Goal: Task Accomplishment & Management: Complete application form

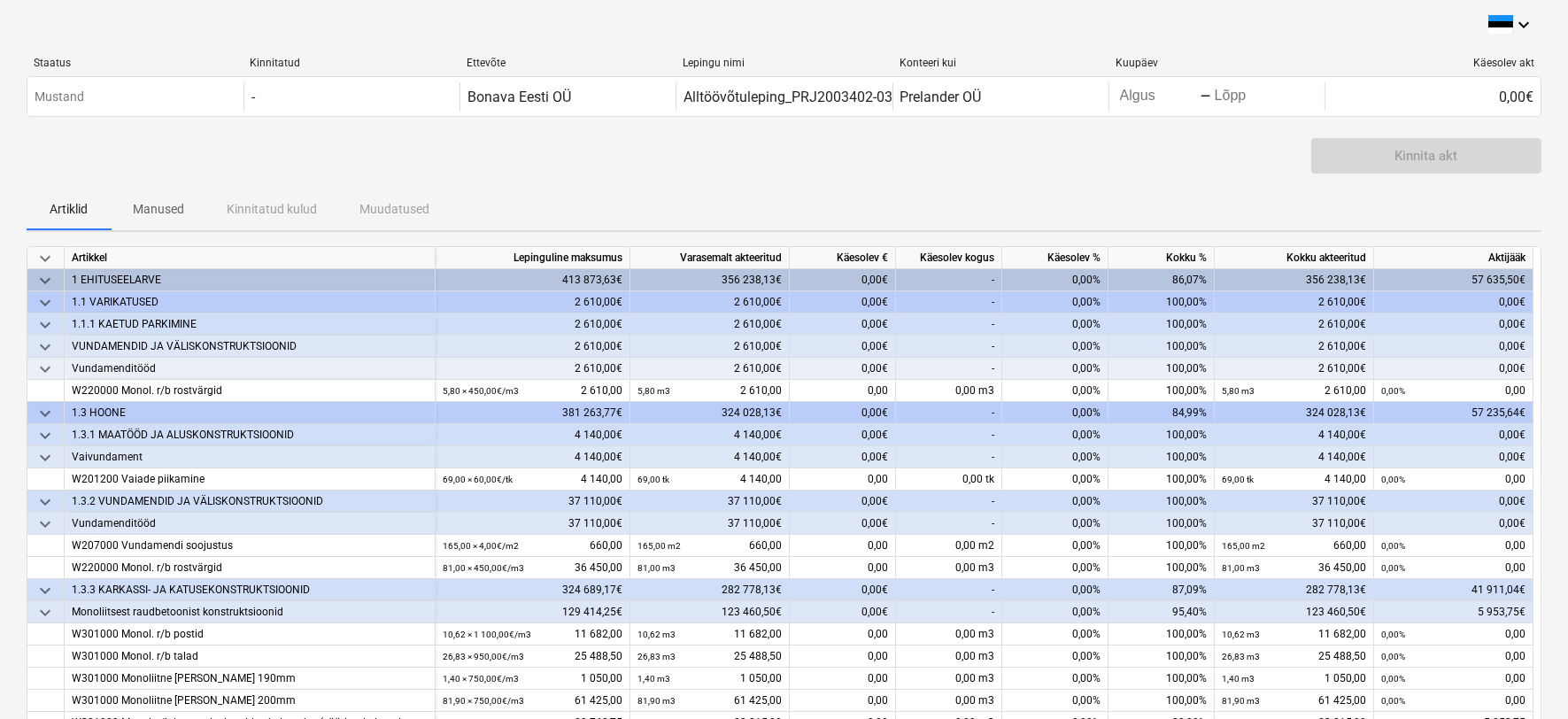
click at [933, 171] on div "Kinnita akt" at bounding box center [784, 163] width 1515 height 50
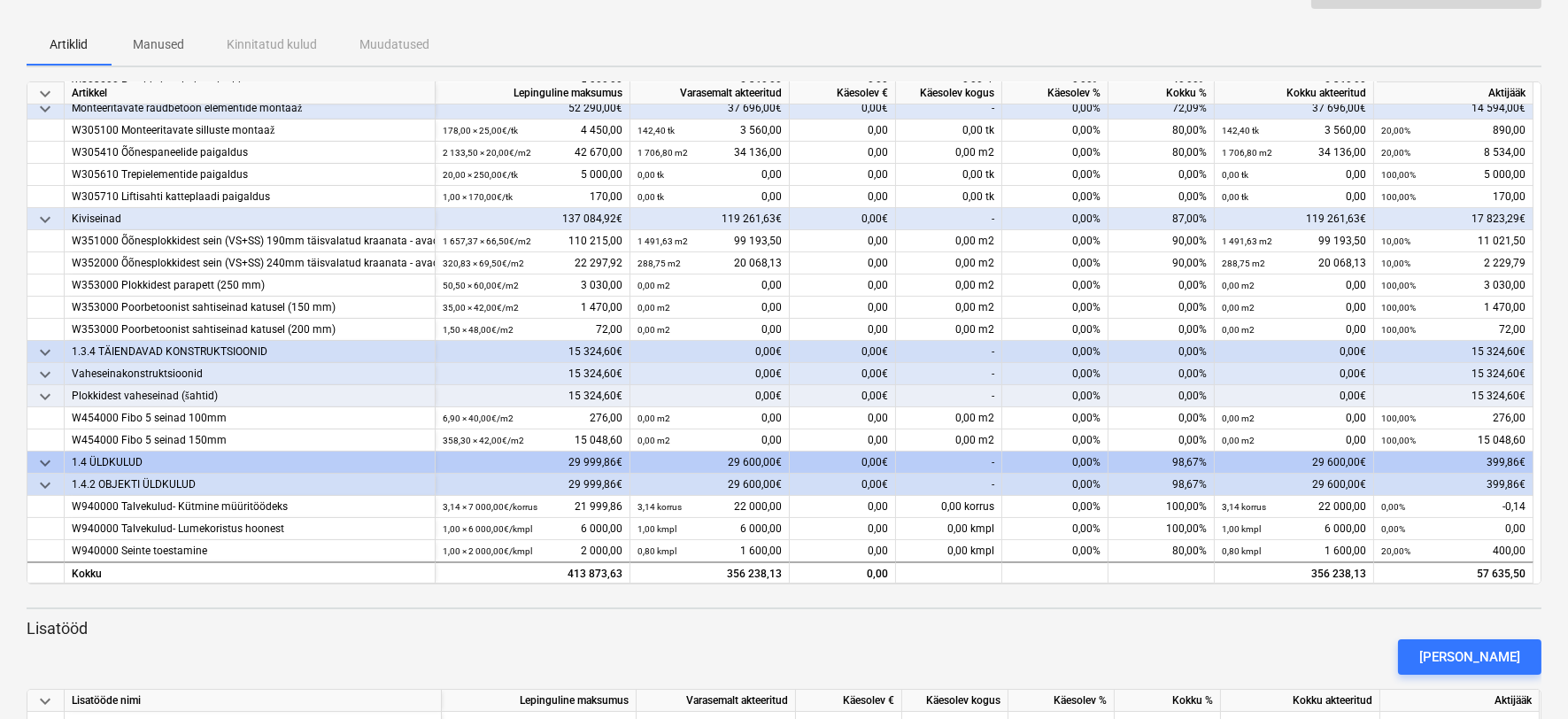
scroll to position [295, 0]
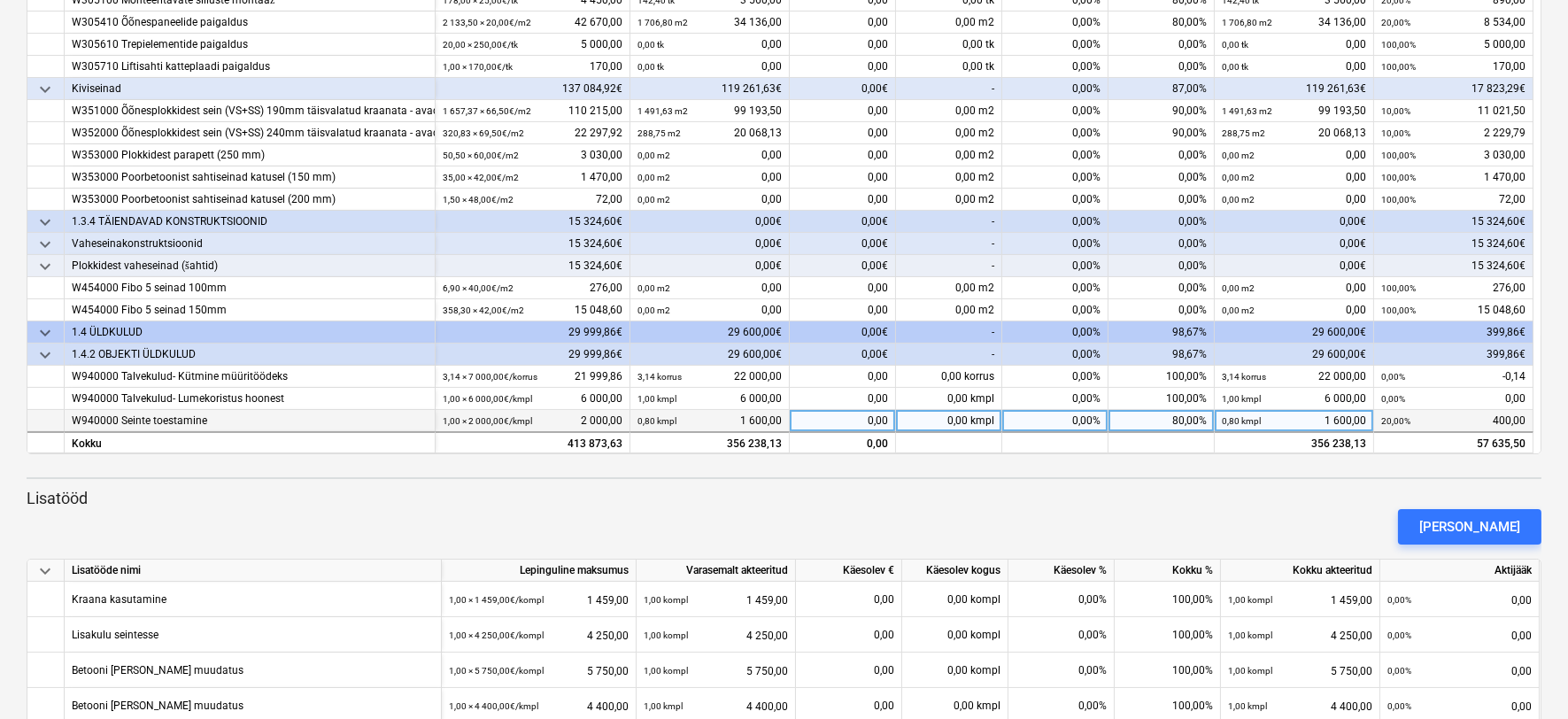
click at [1077, 416] on div "0,00%" at bounding box center [1055, 420] width 106 height 22
type input "20"
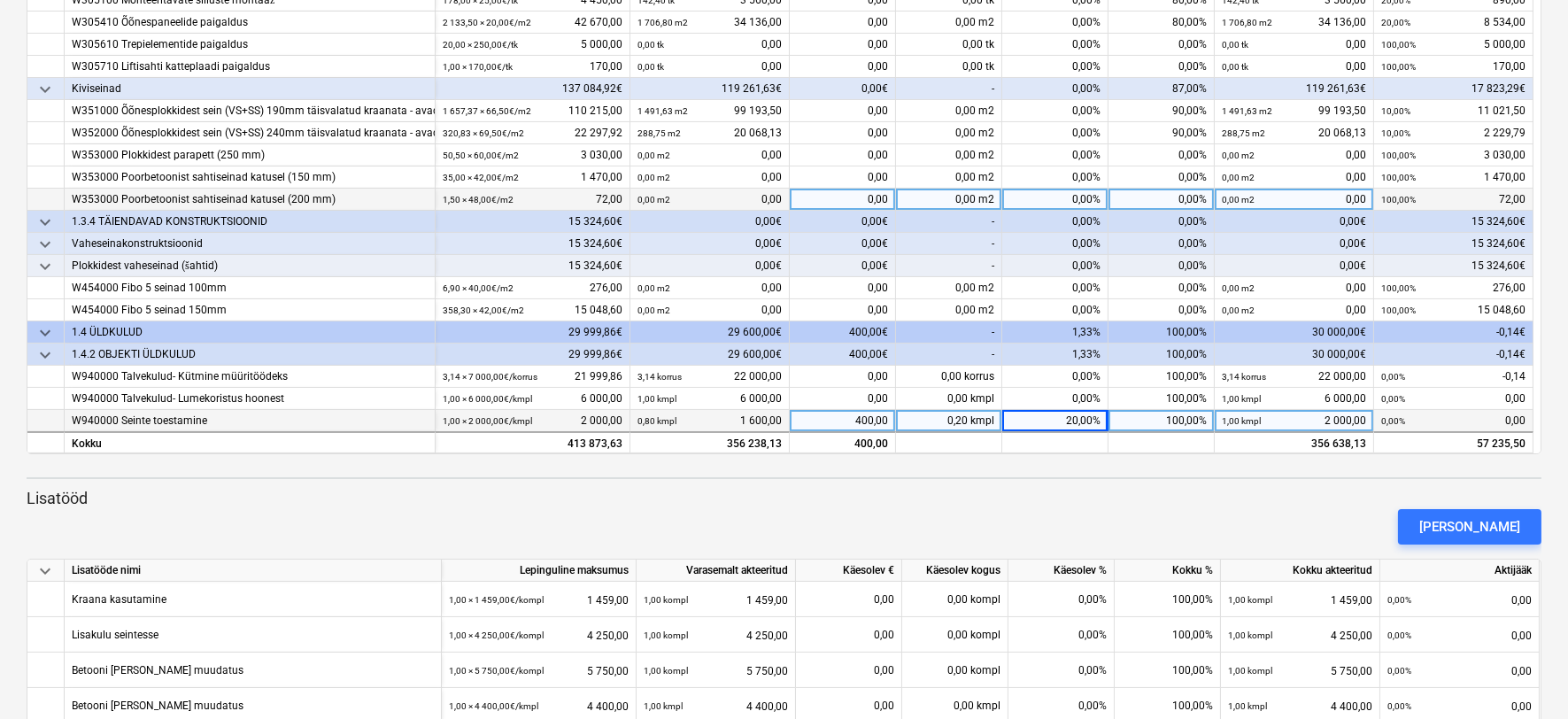
click at [1066, 195] on div "0,00%" at bounding box center [1055, 200] width 106 height 22
type input "100"
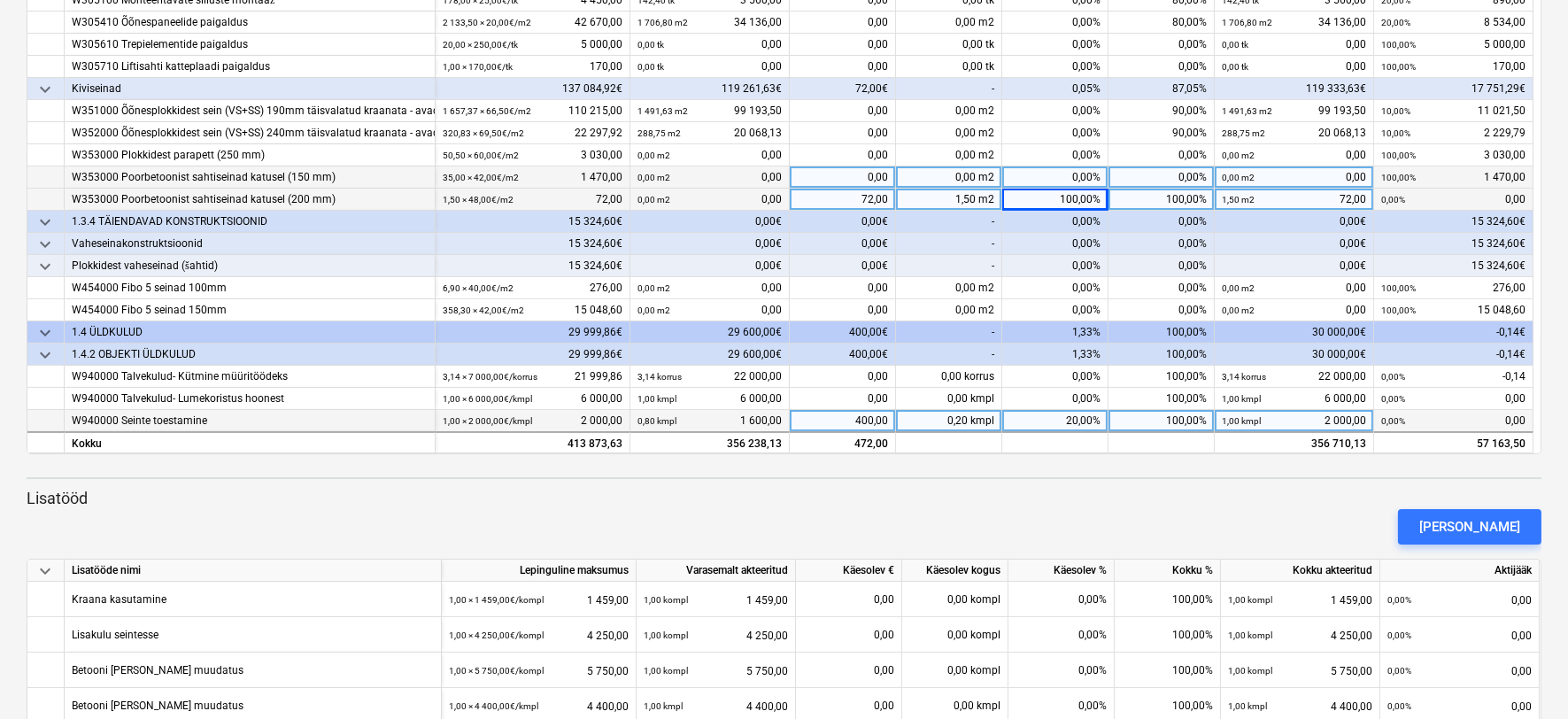
click at [1084, 168] on div "0,00%" at bounding box center [1055, 177] width 106 height 22
type input "100"
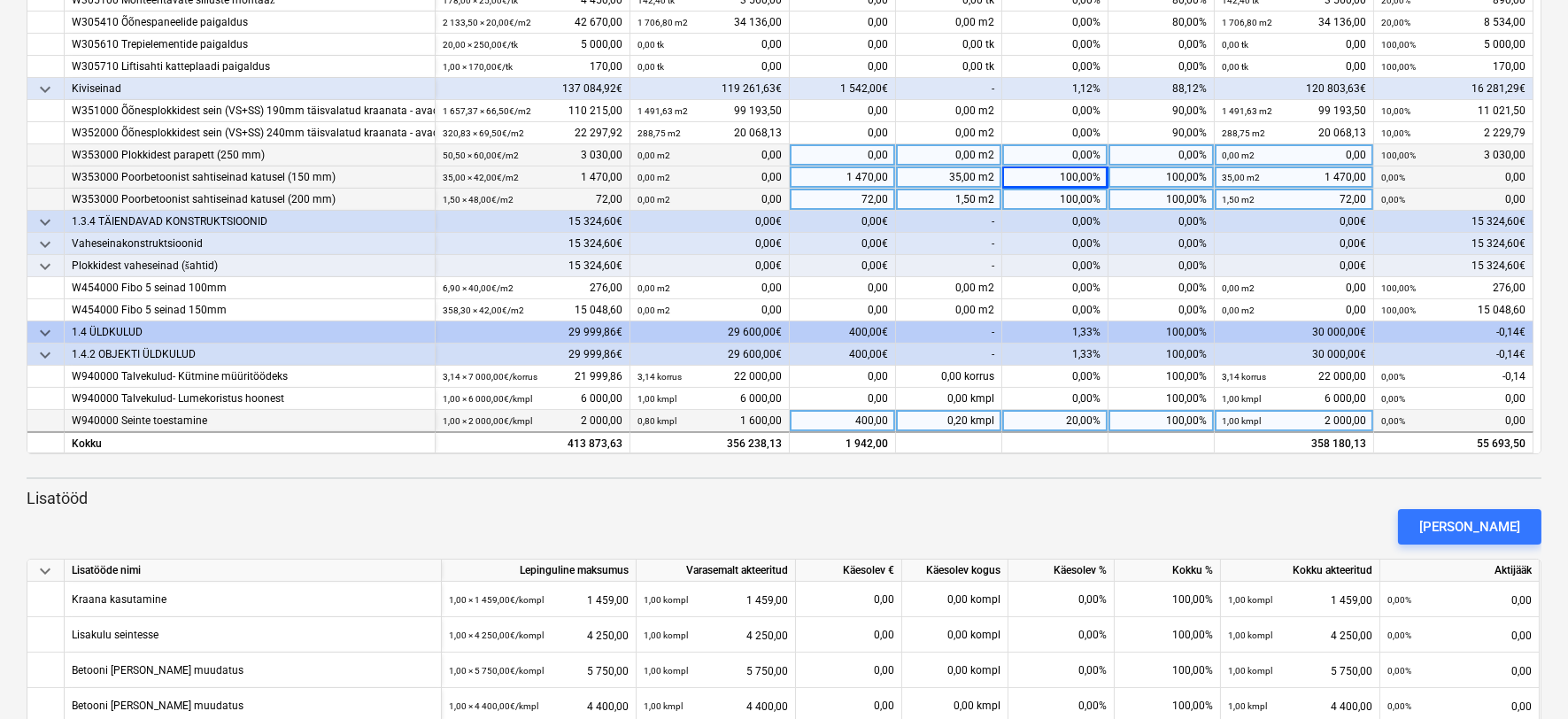
click at [1080, 147] on div "0,00%" at bounding box center [1055, 155] width 106 height 22
type input "100"
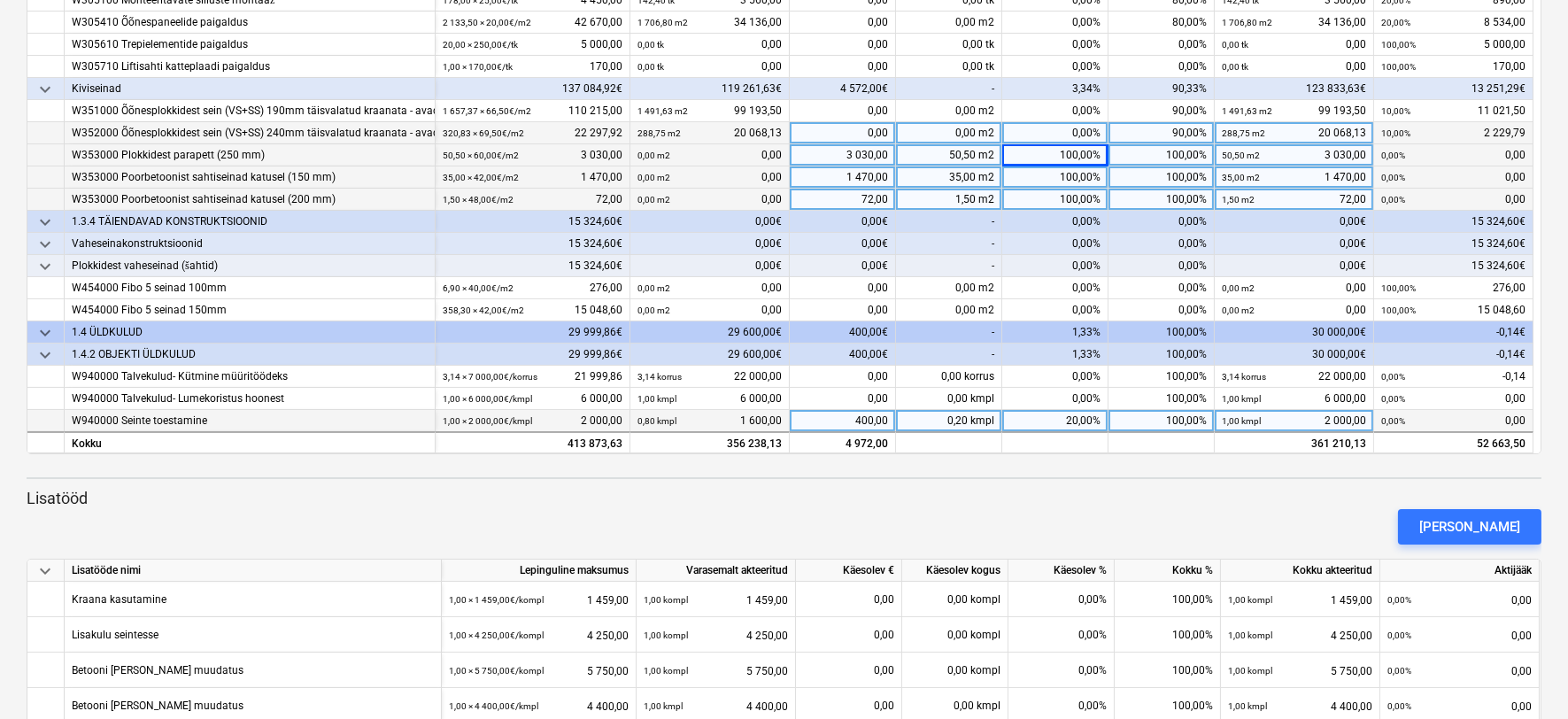
click at [1056, 131] on div "0,00%" at bounding box center [1055, 133] width 106 height 22
type input "10"
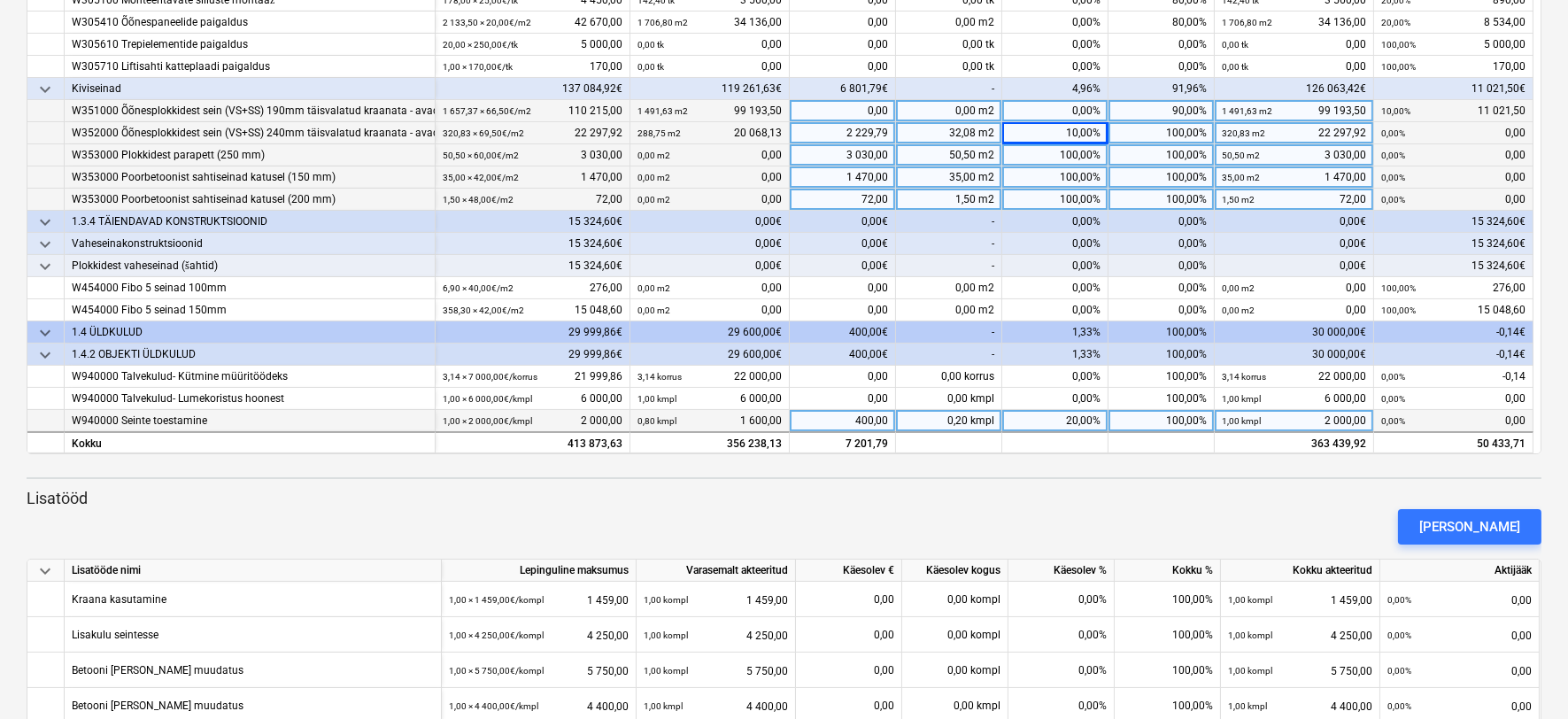
click at [1065, 106] on div "0,00%" at bounding box center [1055, 111] width 106 height 22
type input "10"
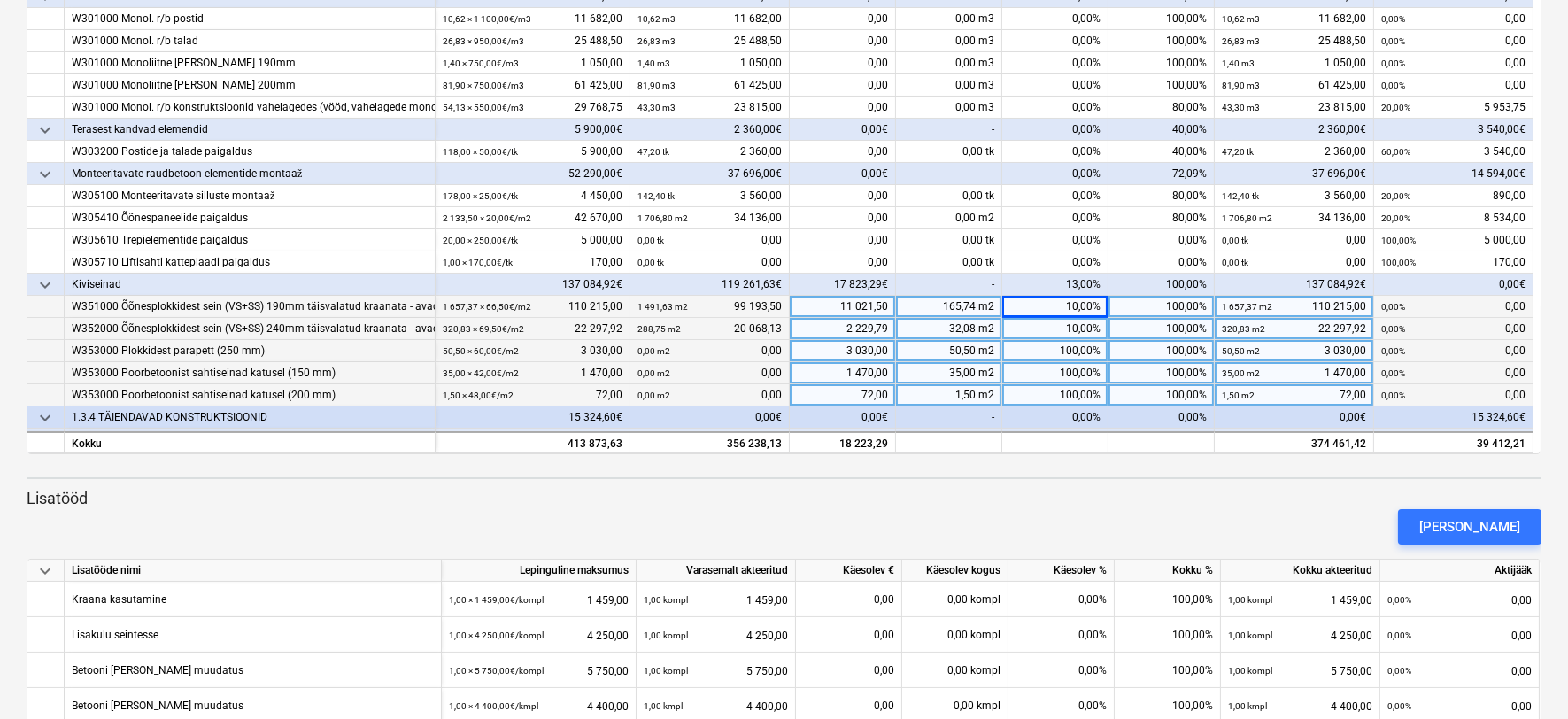
scroll to position [320, 0]
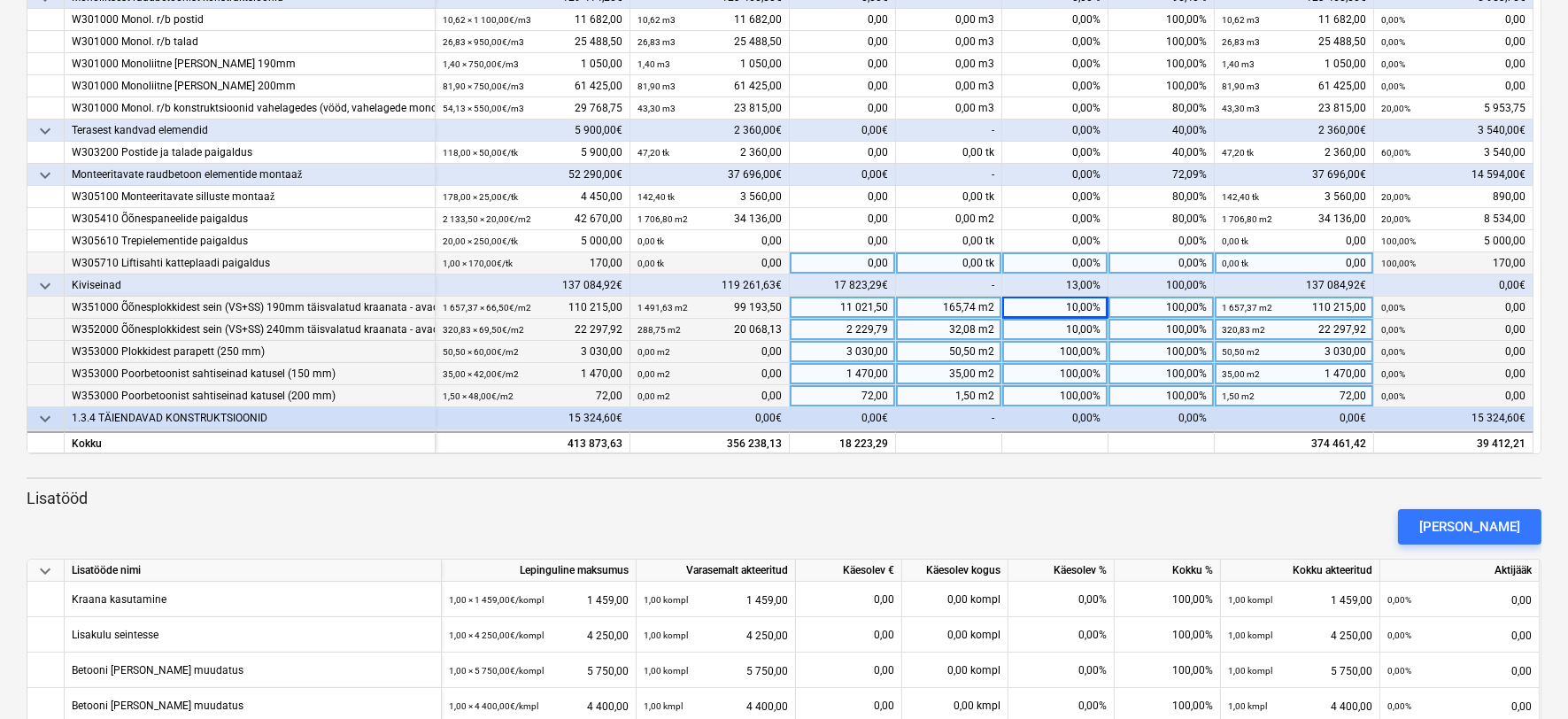
click at [1071, 252] on div "0,00%" at bounding box center [1055, 263] width 106 height 22
type input "100"
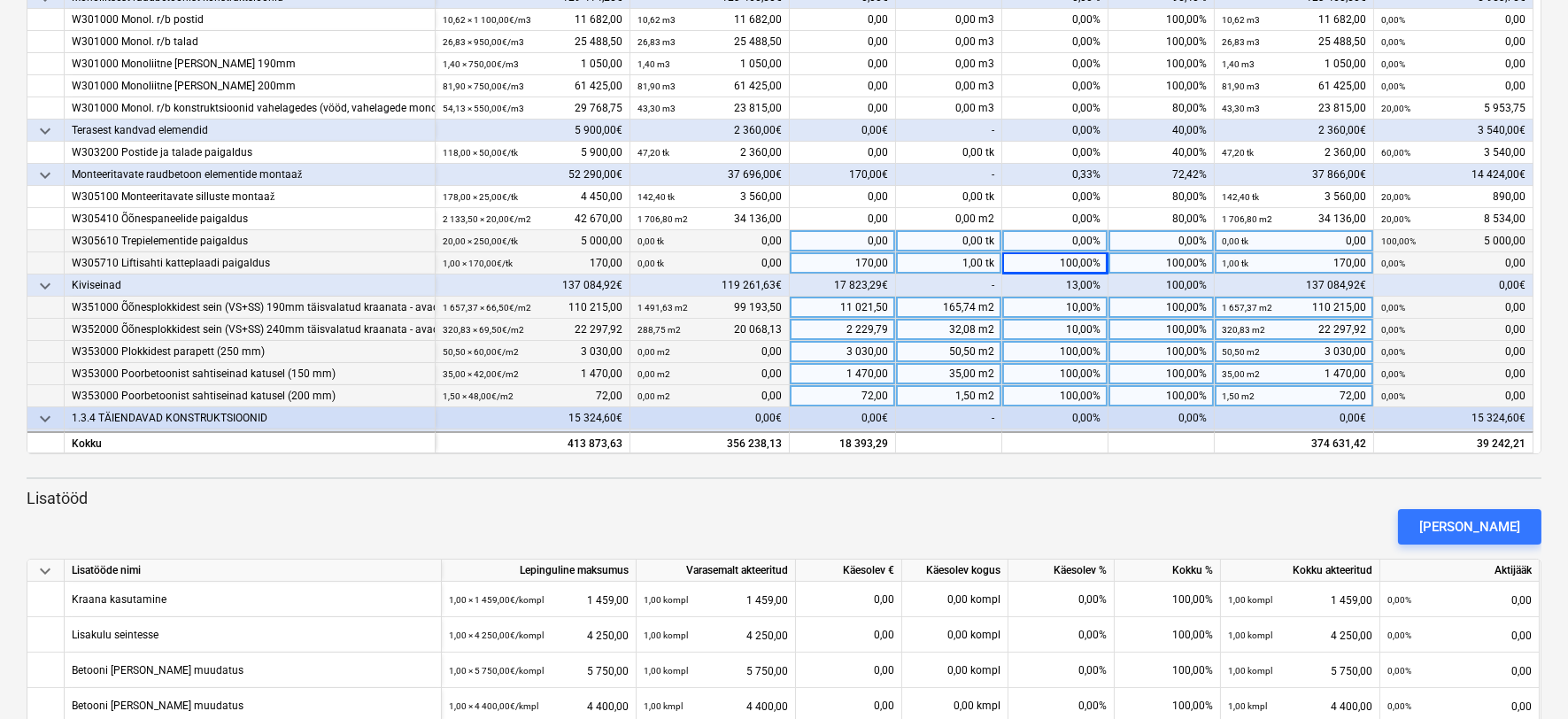
click at [1071, 243] on div "0,00%" at bounding box center [1055, 241] width 106 height 22
type input "100"
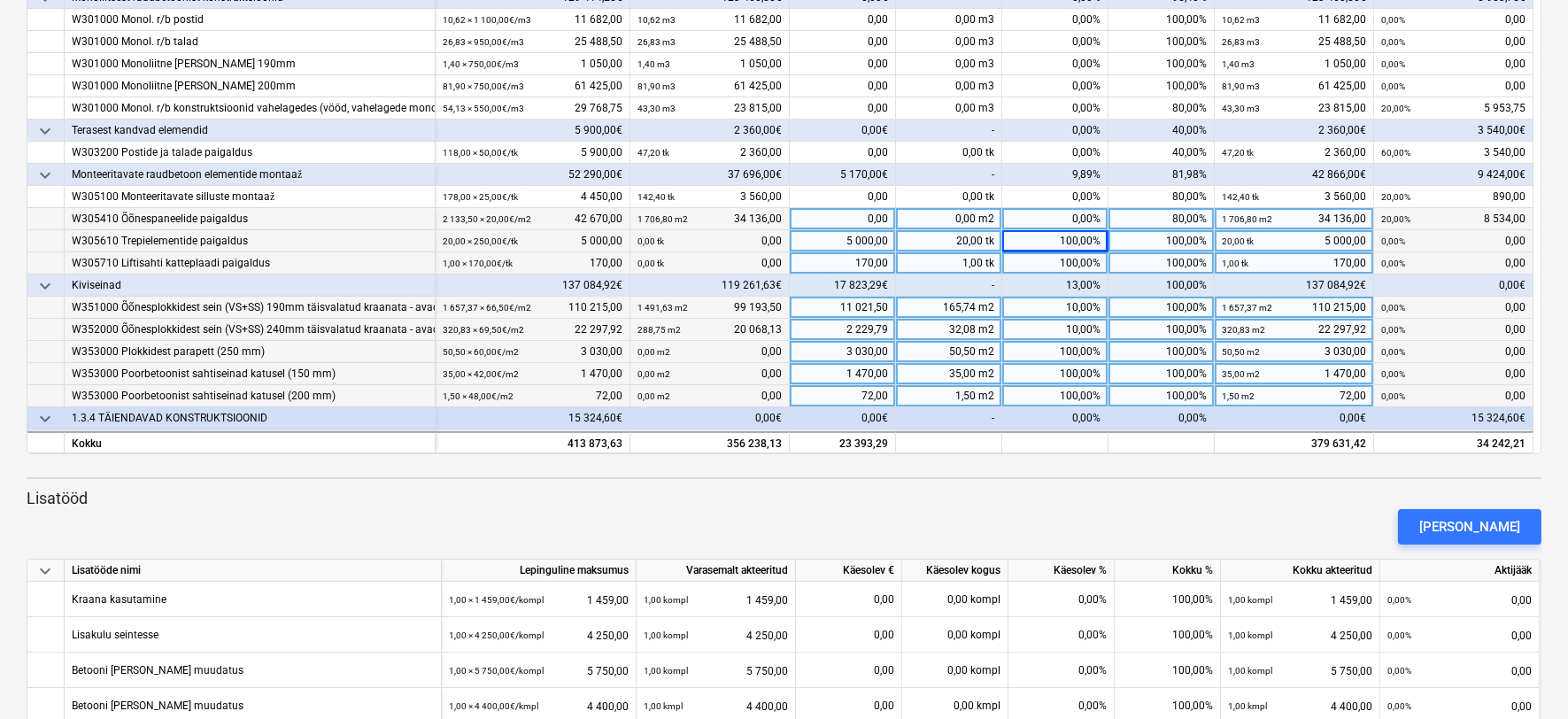
click at [1070, 214] on div "0,00%" at bounding box center [1055, 219] width 106 height 22
type input "20"
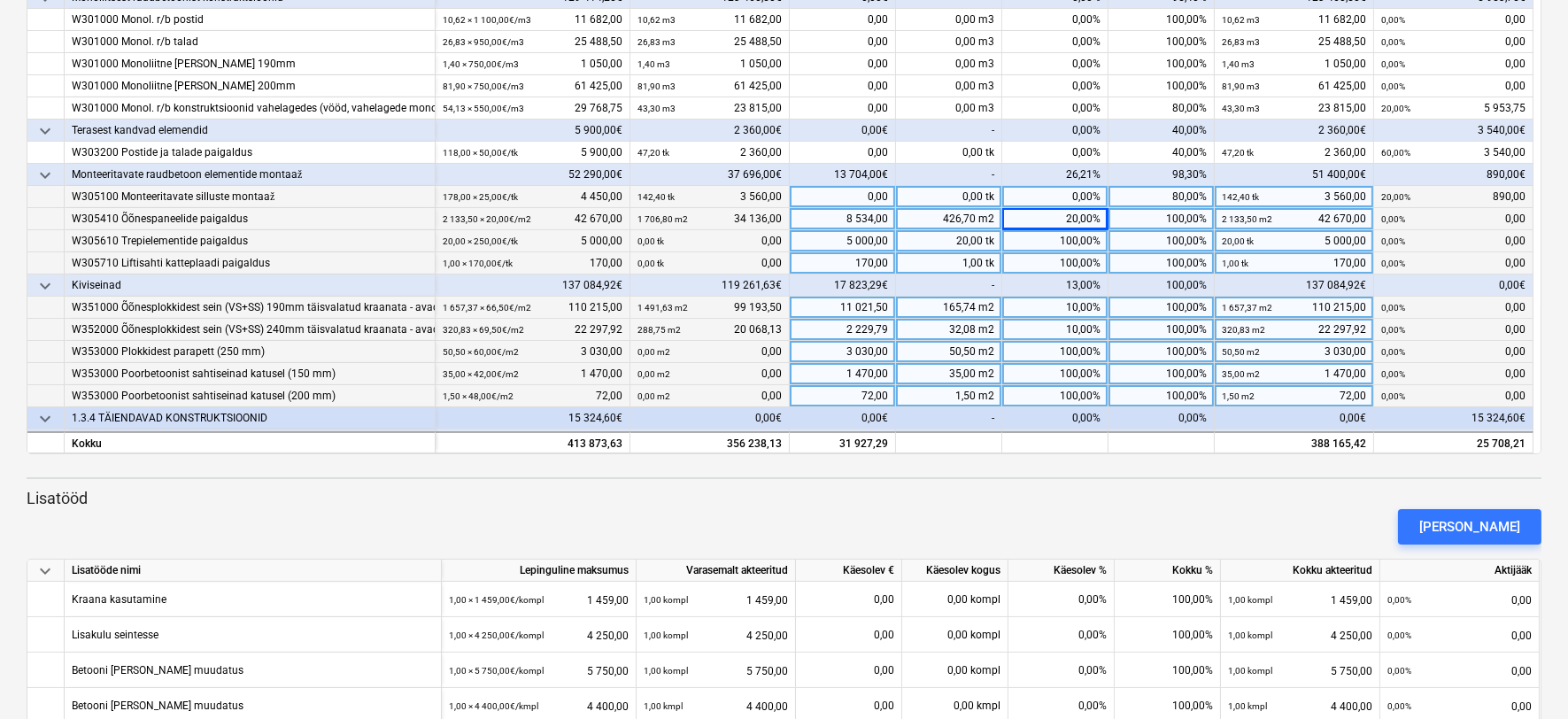
click at [1071, 198] on div "0,00%" at bounding box center [1055, 197] width 106 height 22
type input "20"
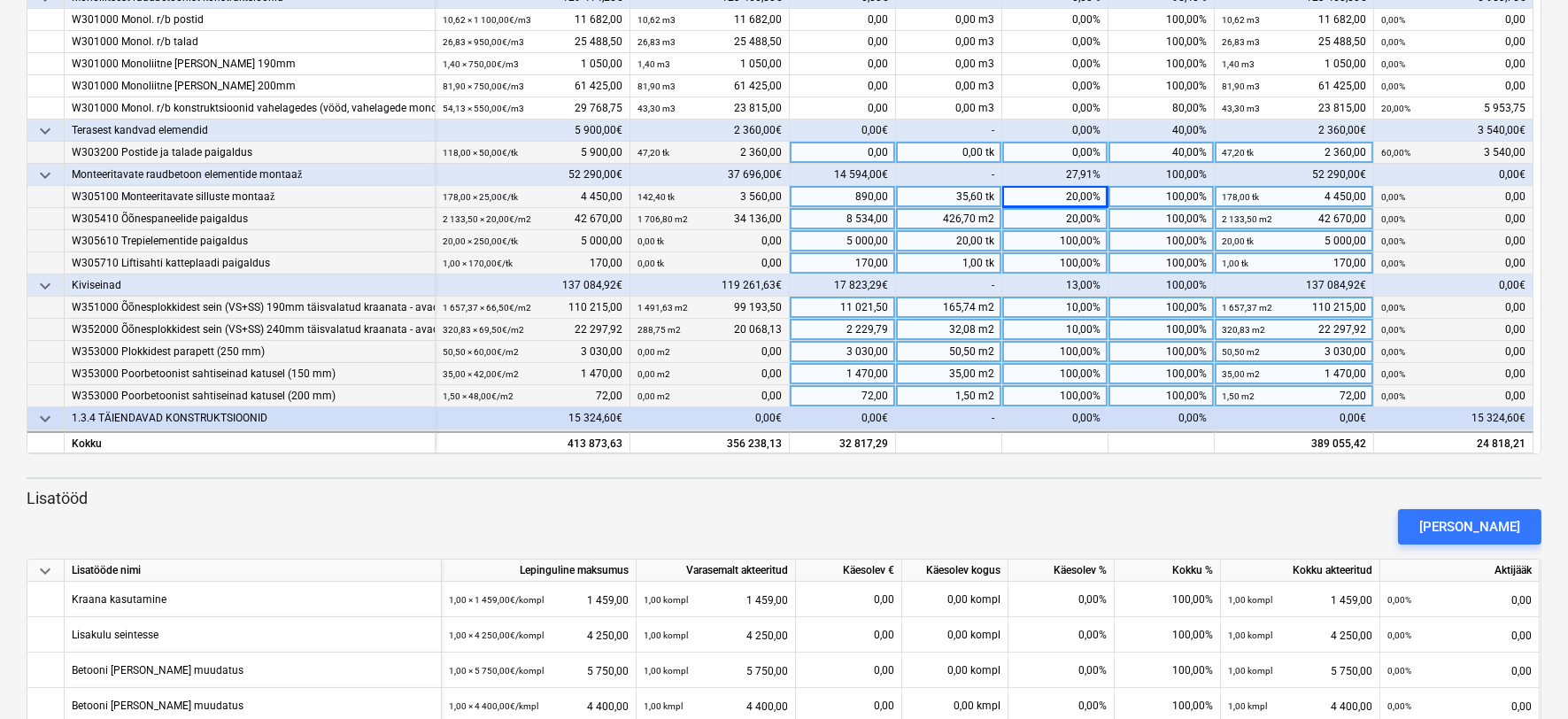
click at [1061, 153] on div "0,00%" at bounding box center [1055, 152] width 106 height 22
type input "60"
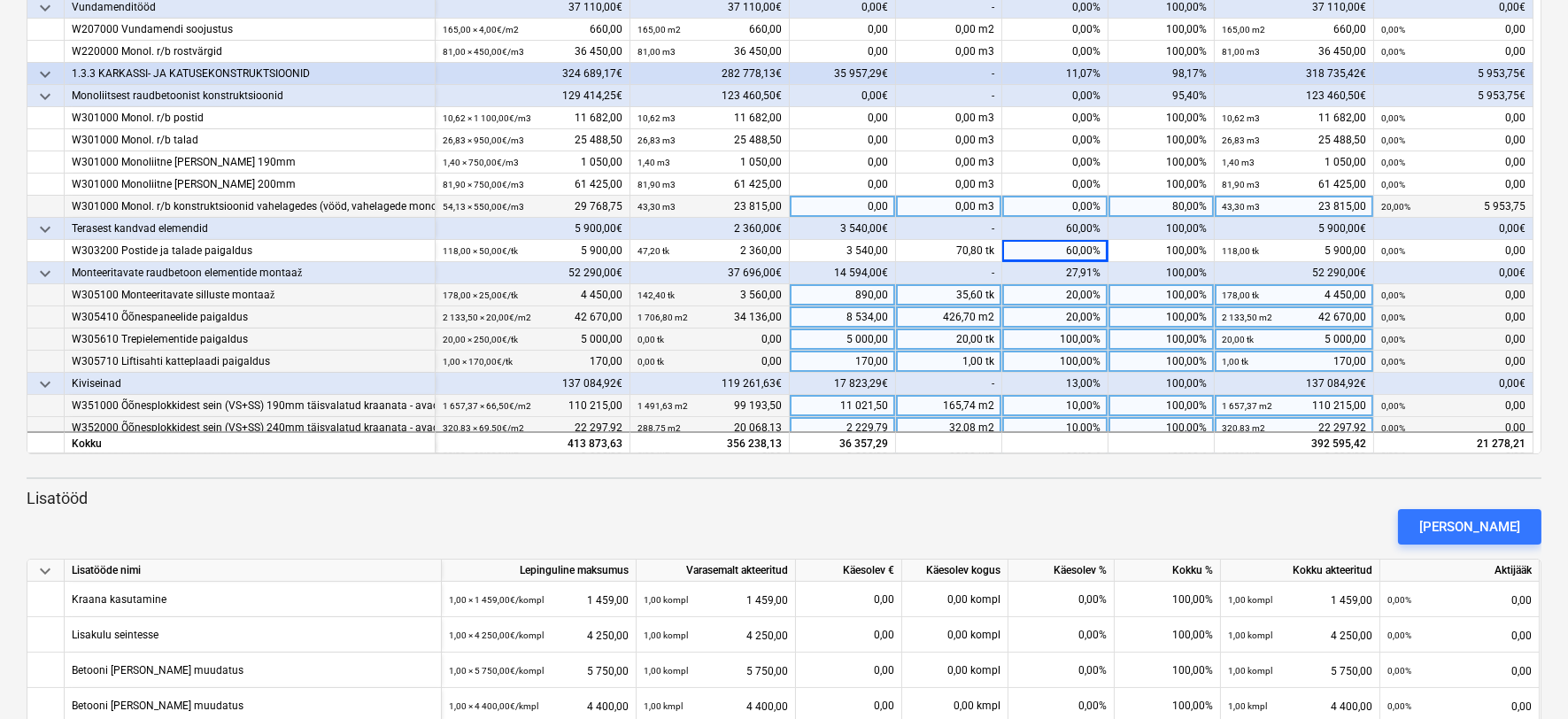
click at [1059, 199] on div "0,00%" at bounding box center [1055, 206] width 106 height 22
type input "20"
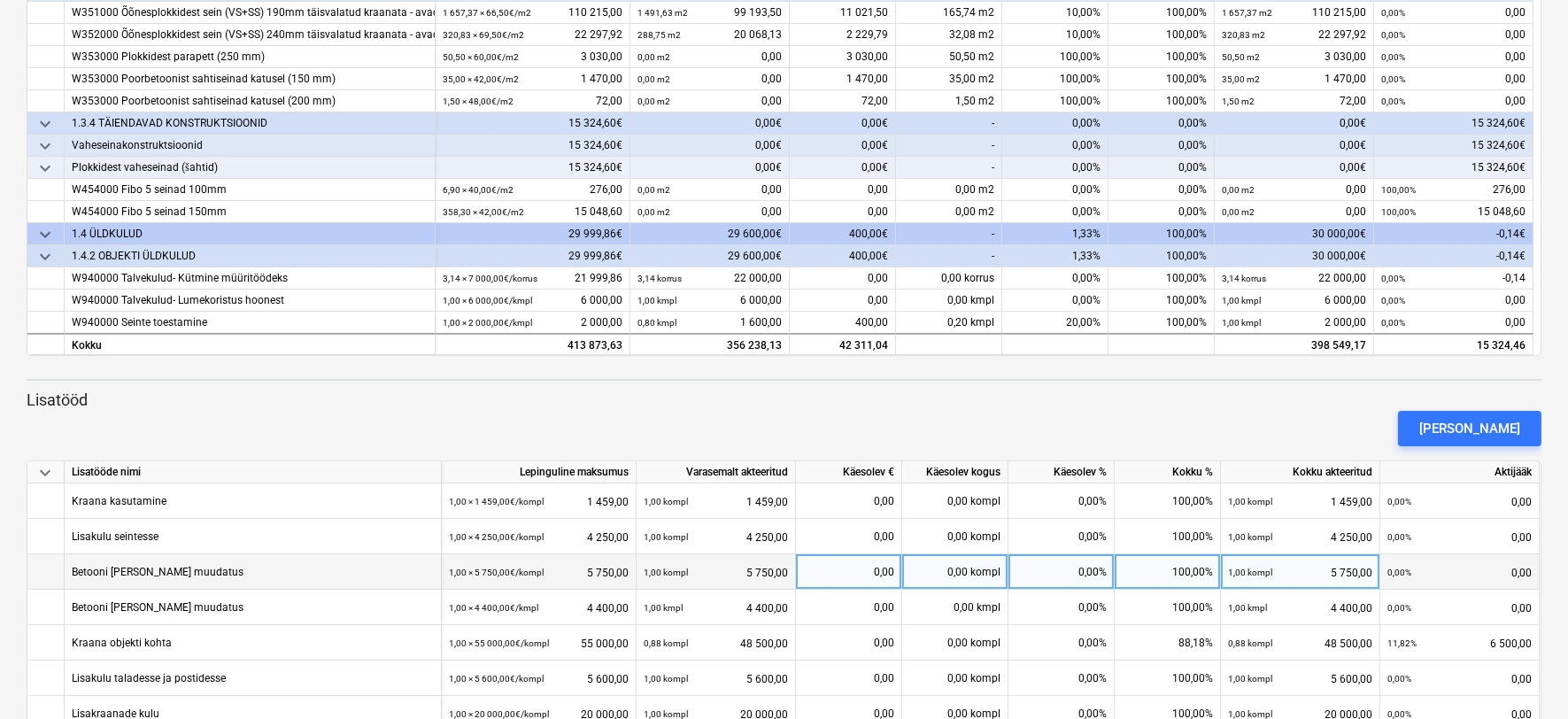
scroll to position [476, 0]
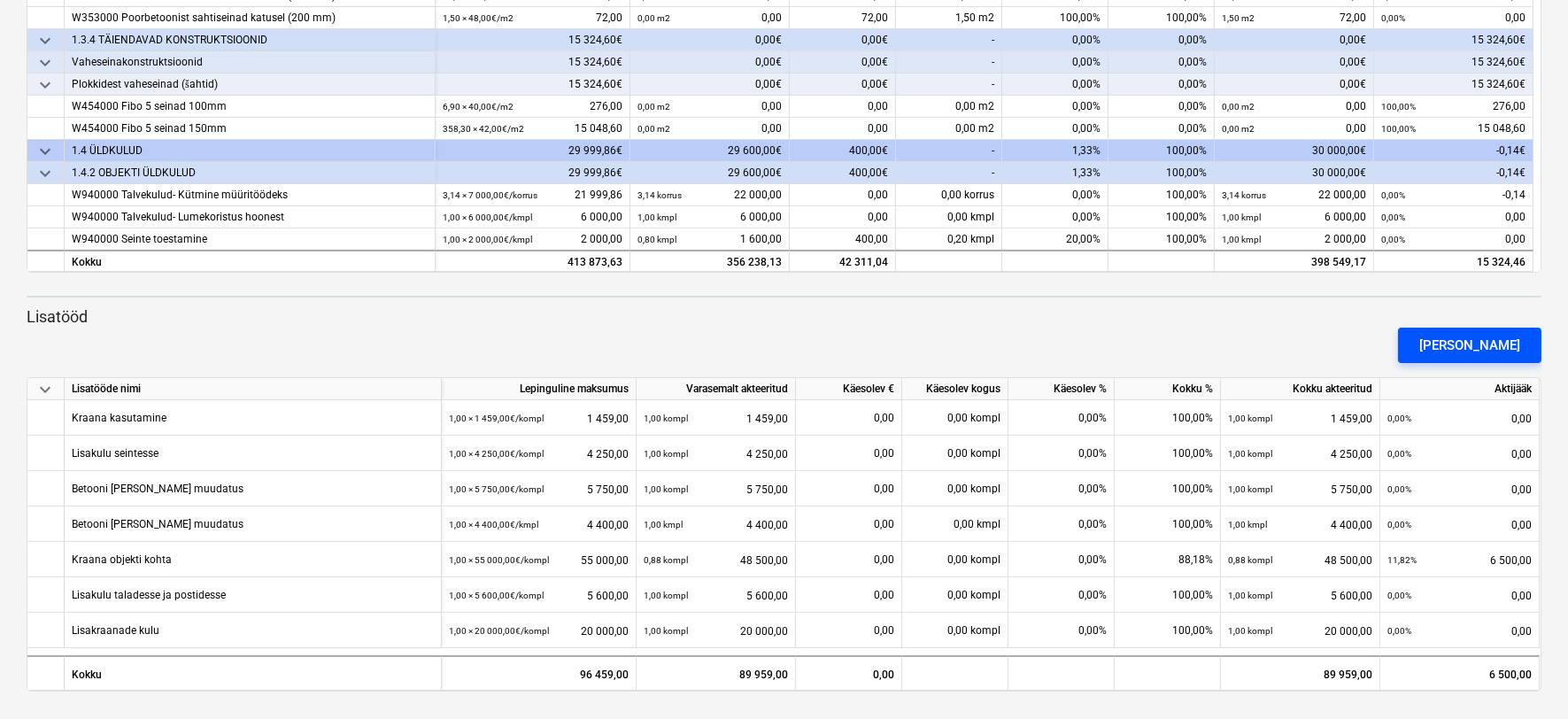
click at [1448, 336] on button "[PERSON_NAME]" at bounding box center [1470, 345] width 143 height 35
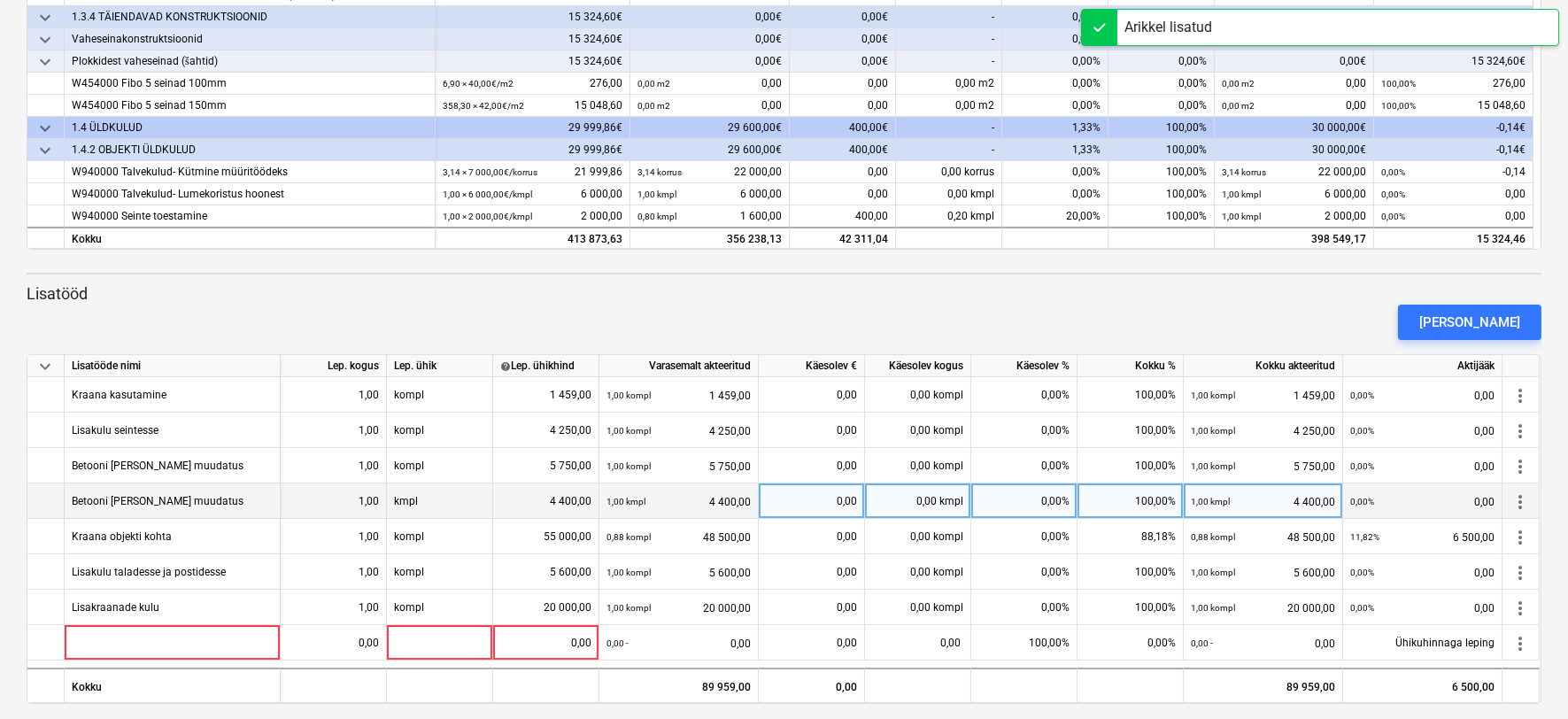
scroll to position [512, 0]
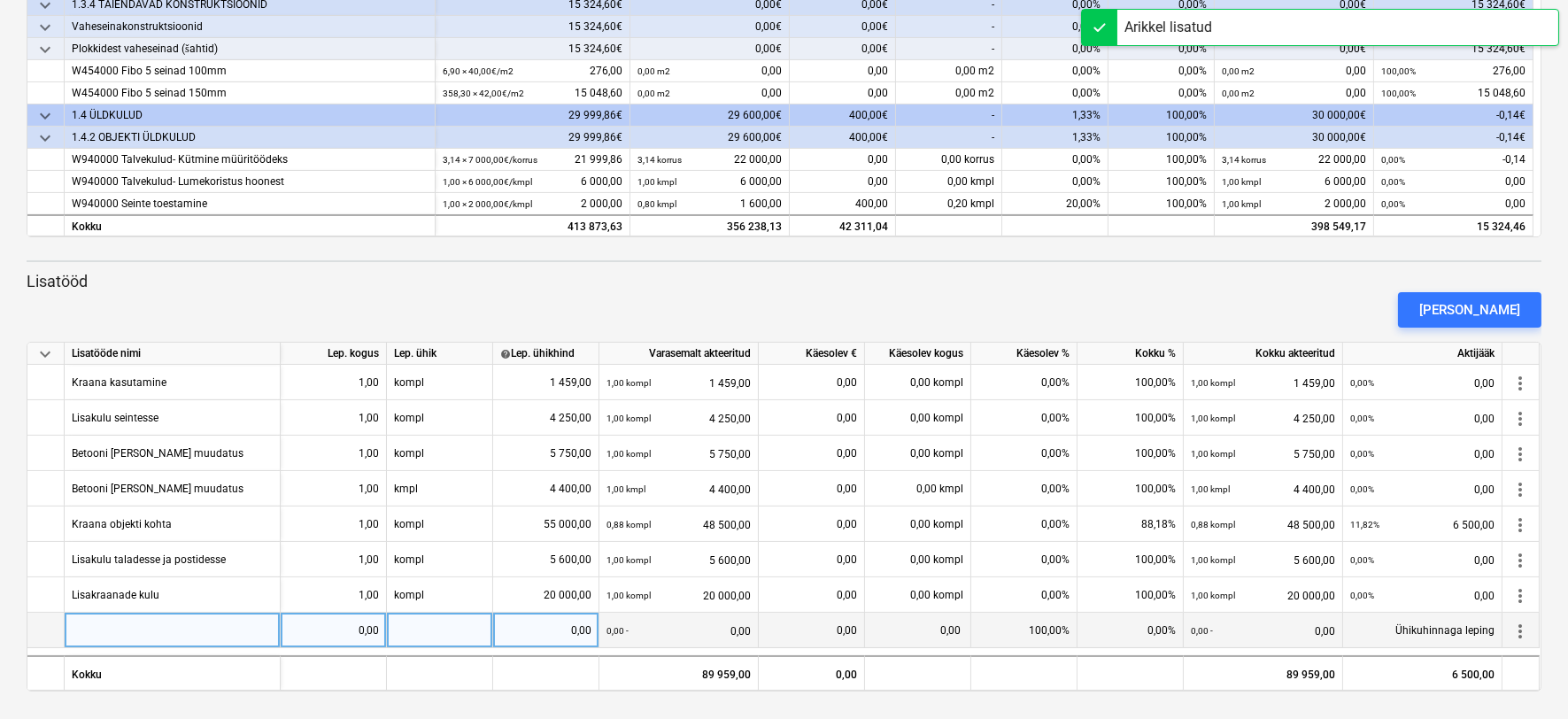
click at [120, 615] on div at bounding box center [173, 630] width 216 height 35
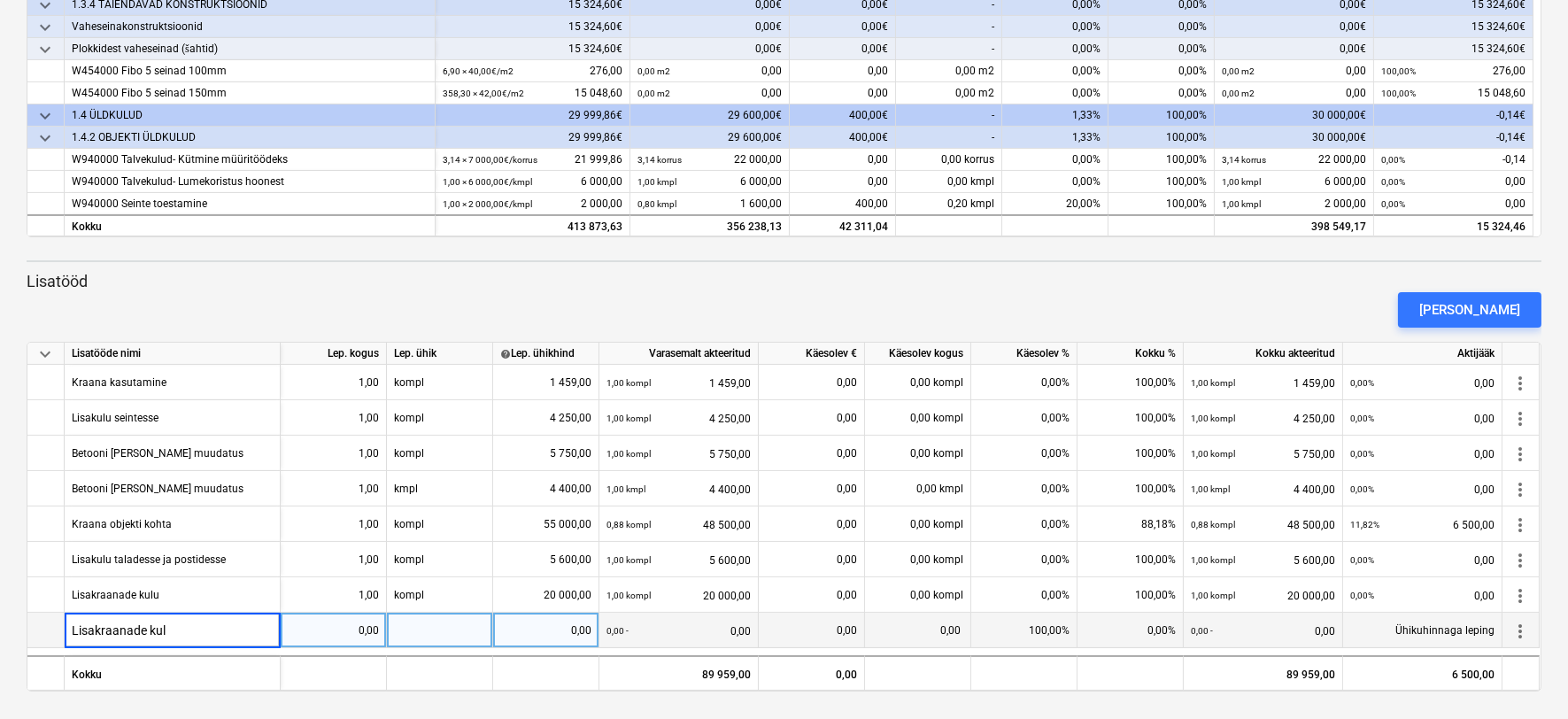
type input "Lisakraanade kulu"
click at [359, 634] on div "0,00" at bounding box center [333, 630] width 92 height 35
type input "1"
click at [425, 625] on div at bounding box center [439, 630] width 106 height 35
type input "kompl"
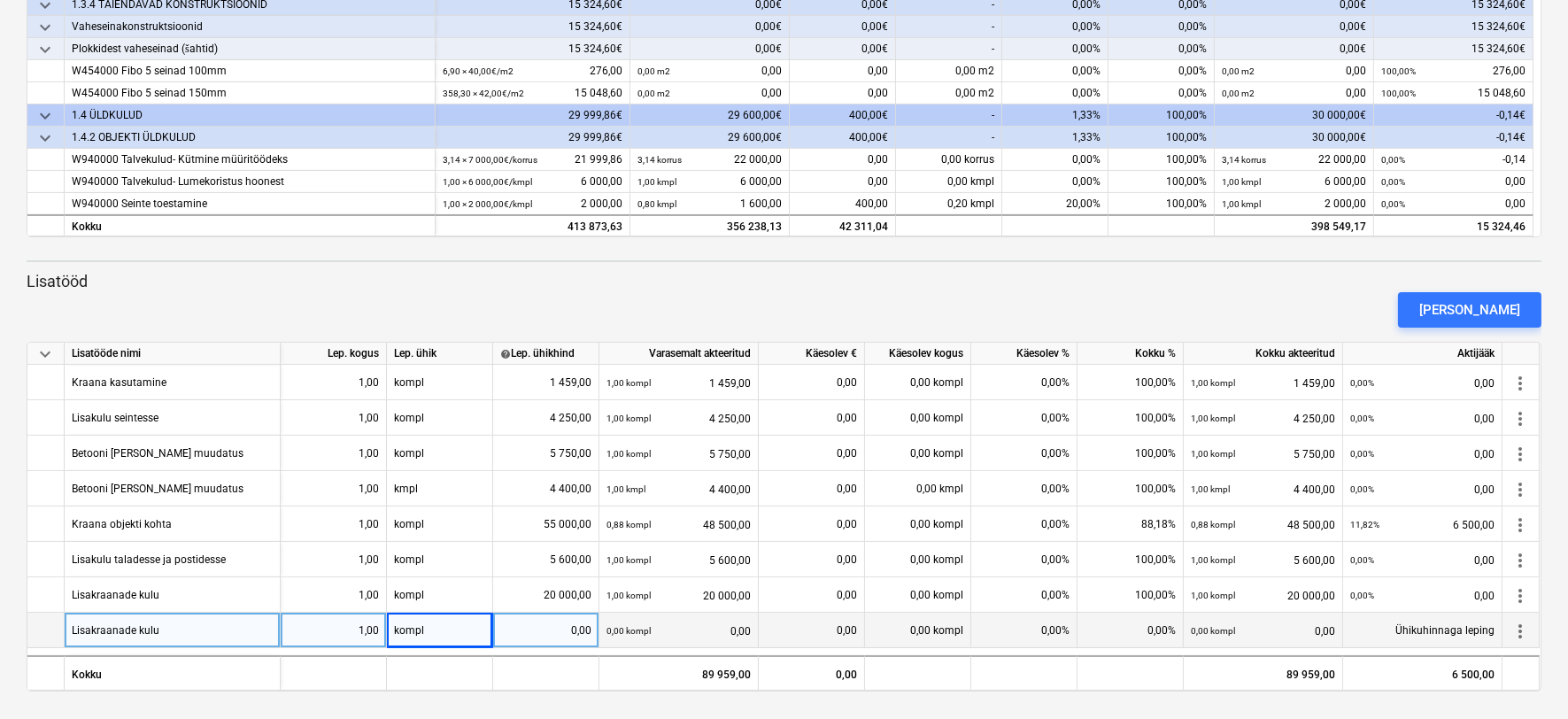
click at [542, 624] on div "0,00" at bounding box center [546, 630] width 92 height 35
type input "22230"
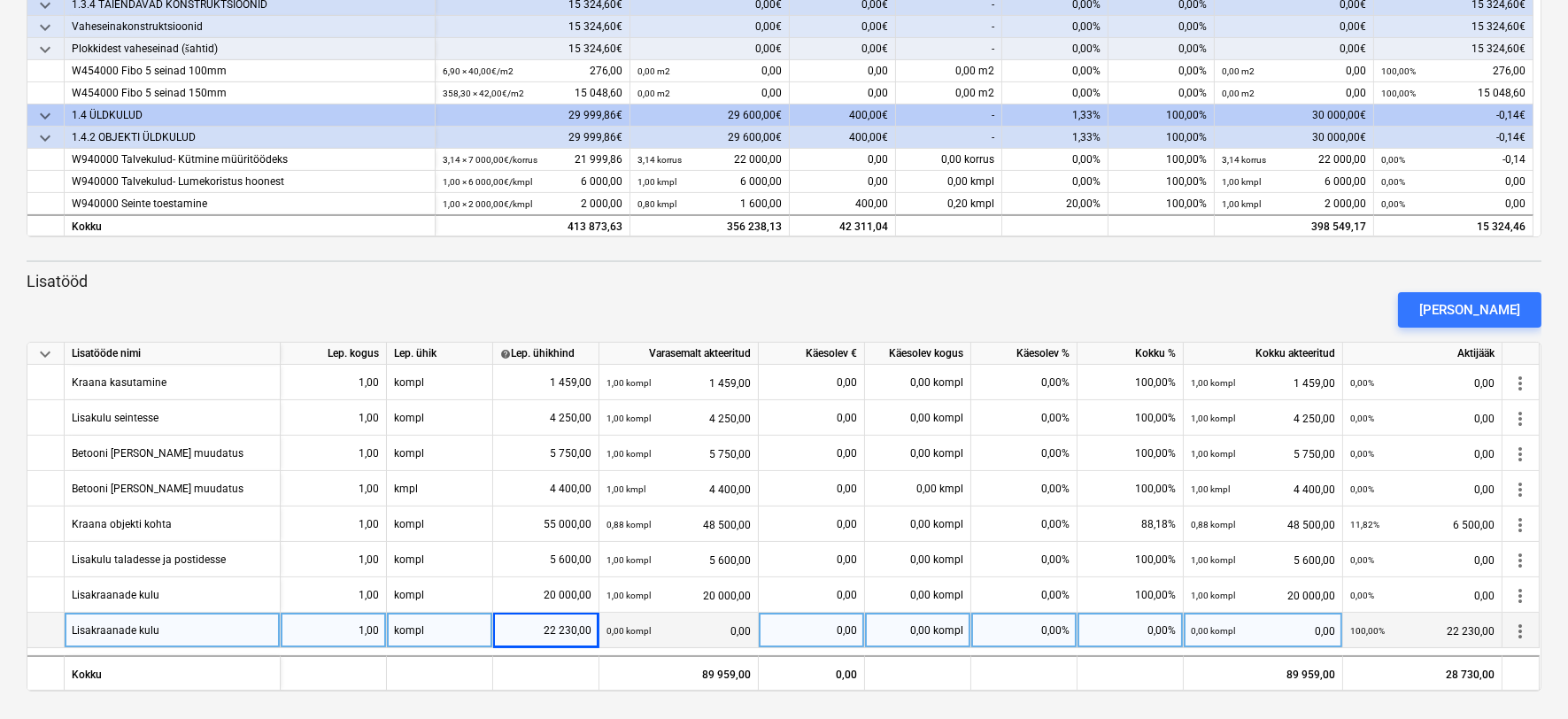
click at [1028, 624] on div "0,00%" at bounding box center [1024, 630] width 106 height 35
type input "100"
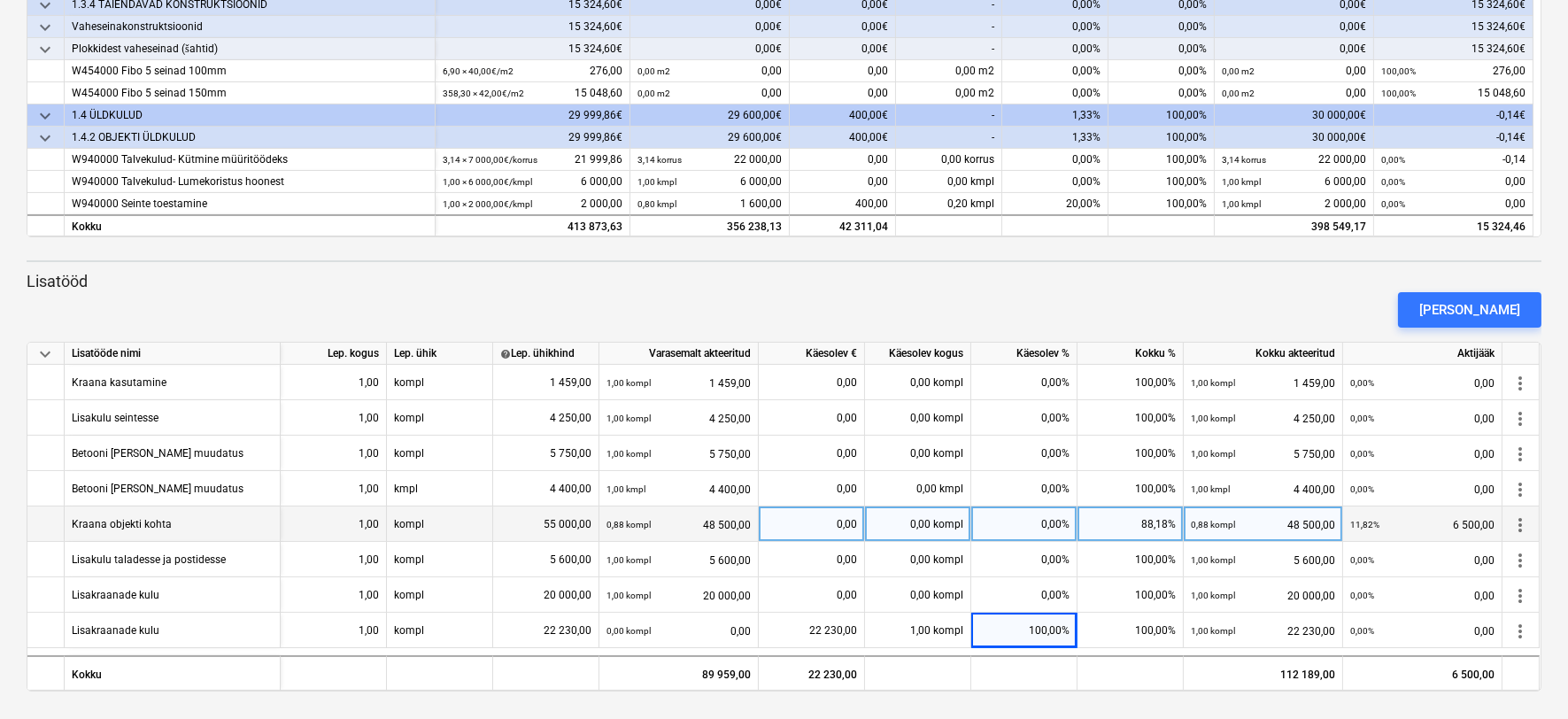
click at [1030, 526] on div "0,00%" at bounding box center [1024, 523] width 106 height 35
type input "11.82"
click at [1023, 524] on div "0,00%" at bounding box center [1024, 523] width 106 height 35
type input "11.82"
click at [830, 529] on div "0,00" at bounding box center [812, 523] width 92 height 35
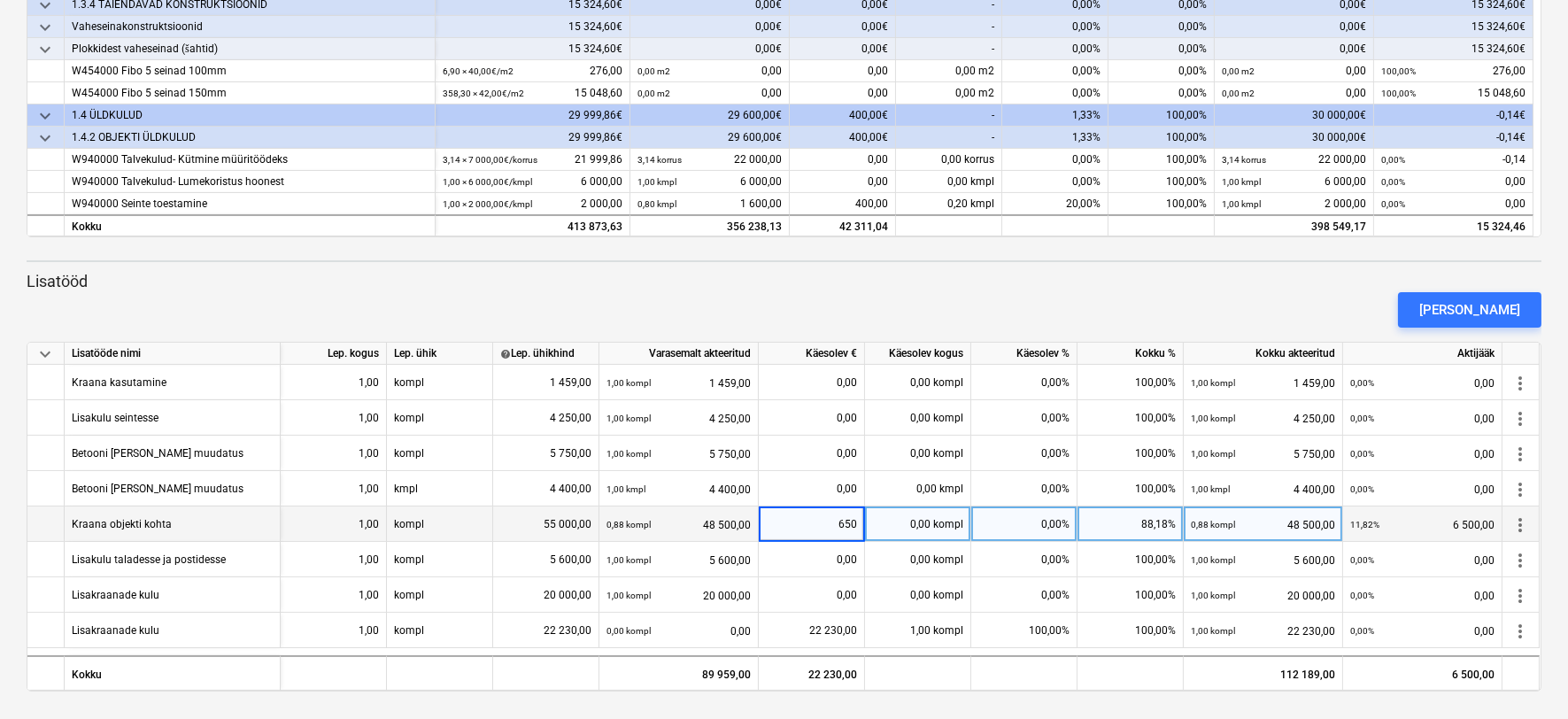
type input "6500"
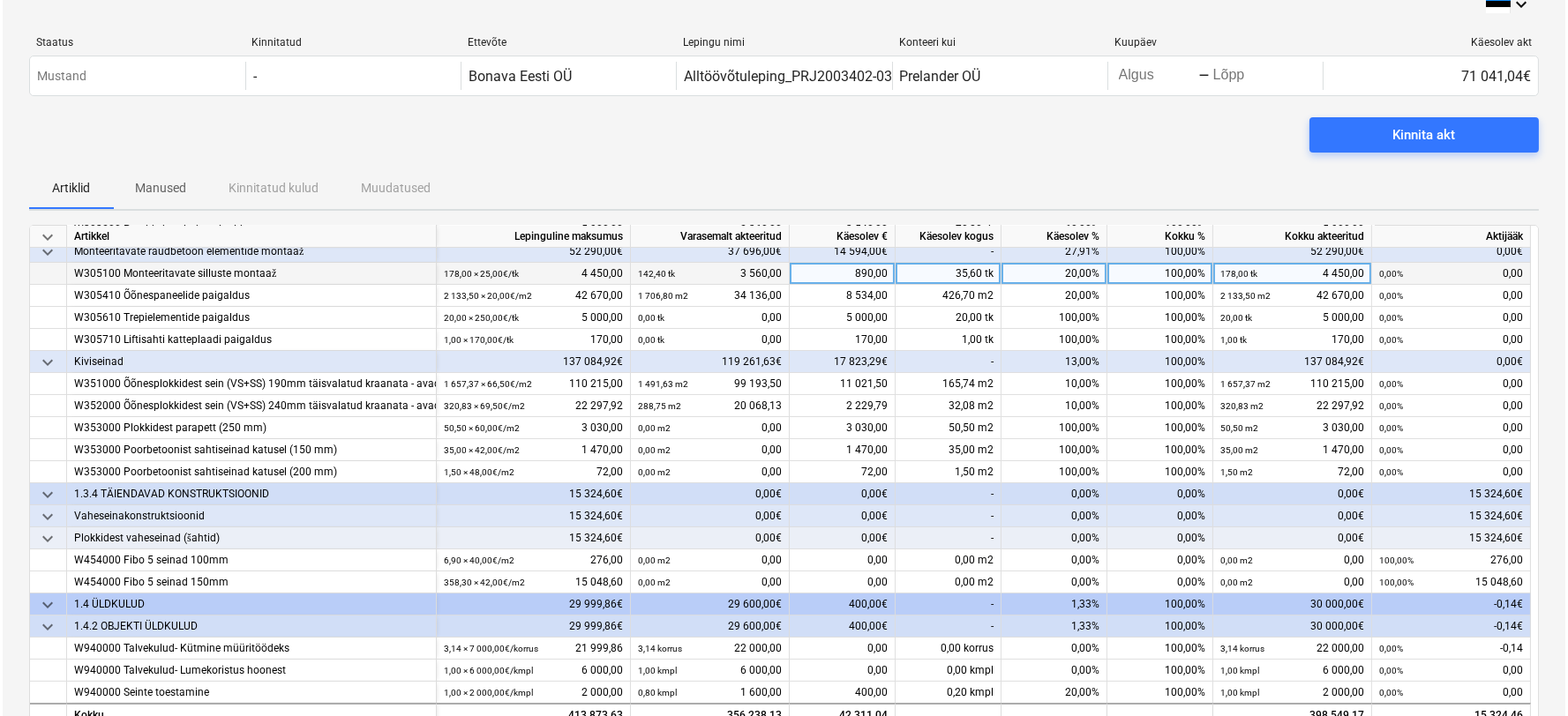
scroll to position [221, 0]
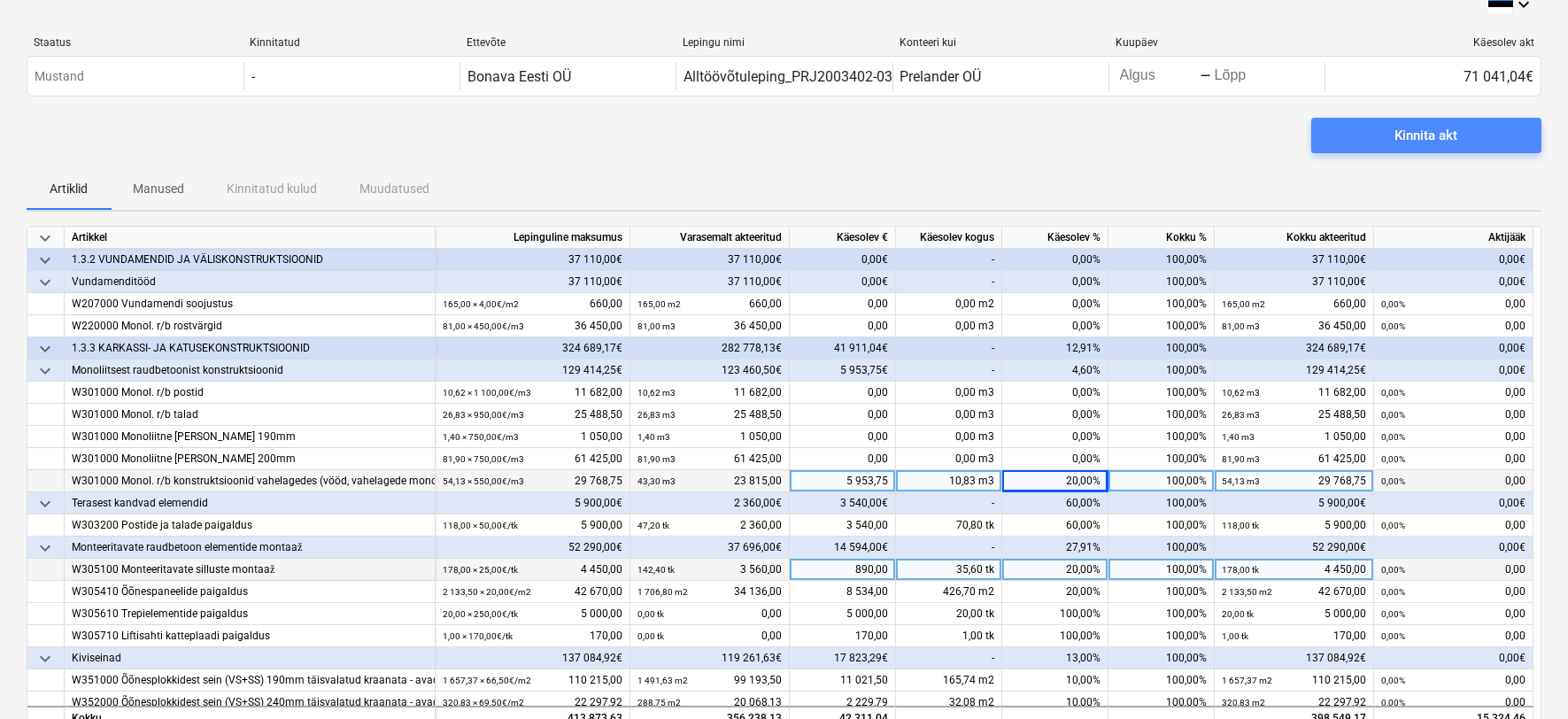
click at [1458, 144] on span "Kinnita akt" at bounding box center [1427, 136] width 188 height 23
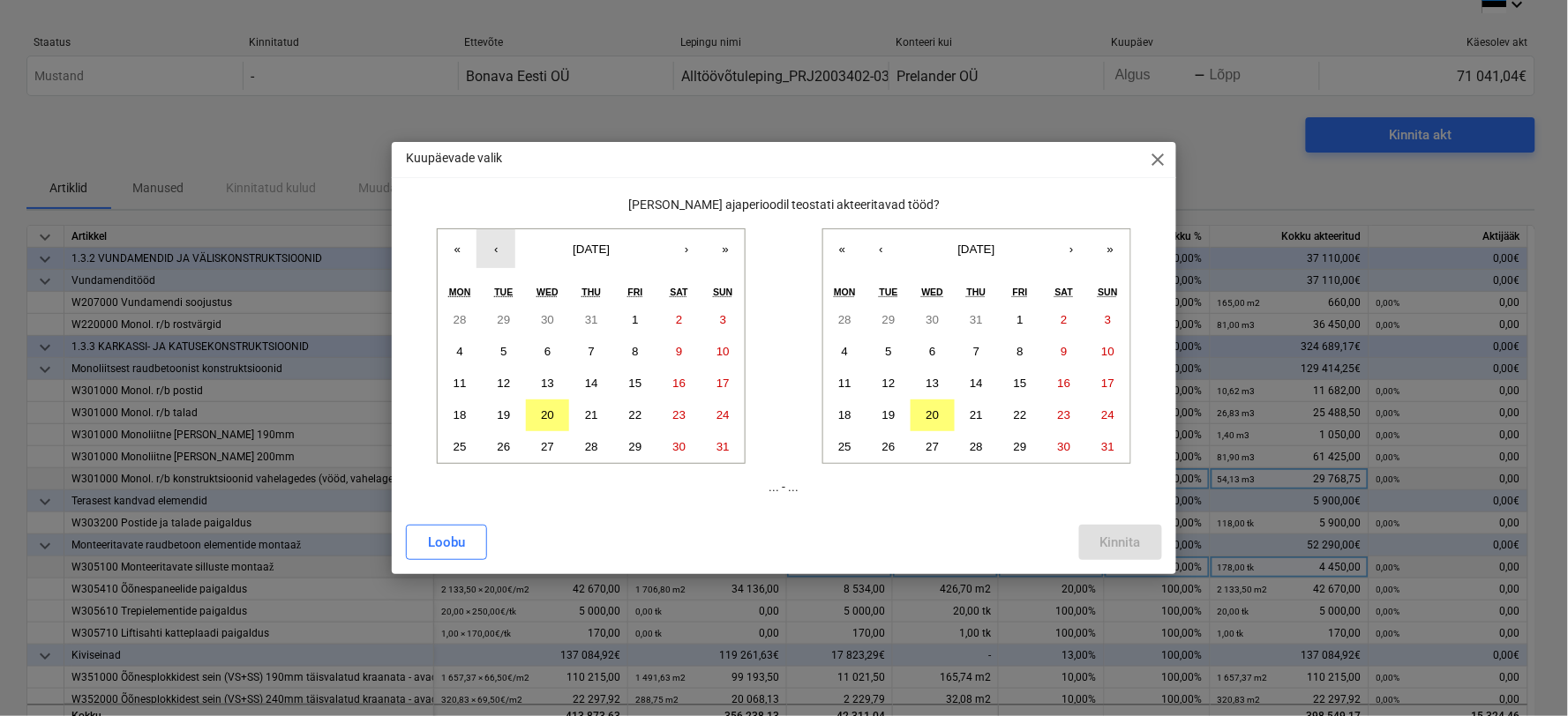
click at [492, 242] on button "‹" at bounding box center [496, 248] width 39 height 39
click at [461, 403] on button "21" at bounding box center [460, 415] width 44 height 31
click at [930, 413] on abbr "20" at bounding box center [932, 415] width 13 height 13
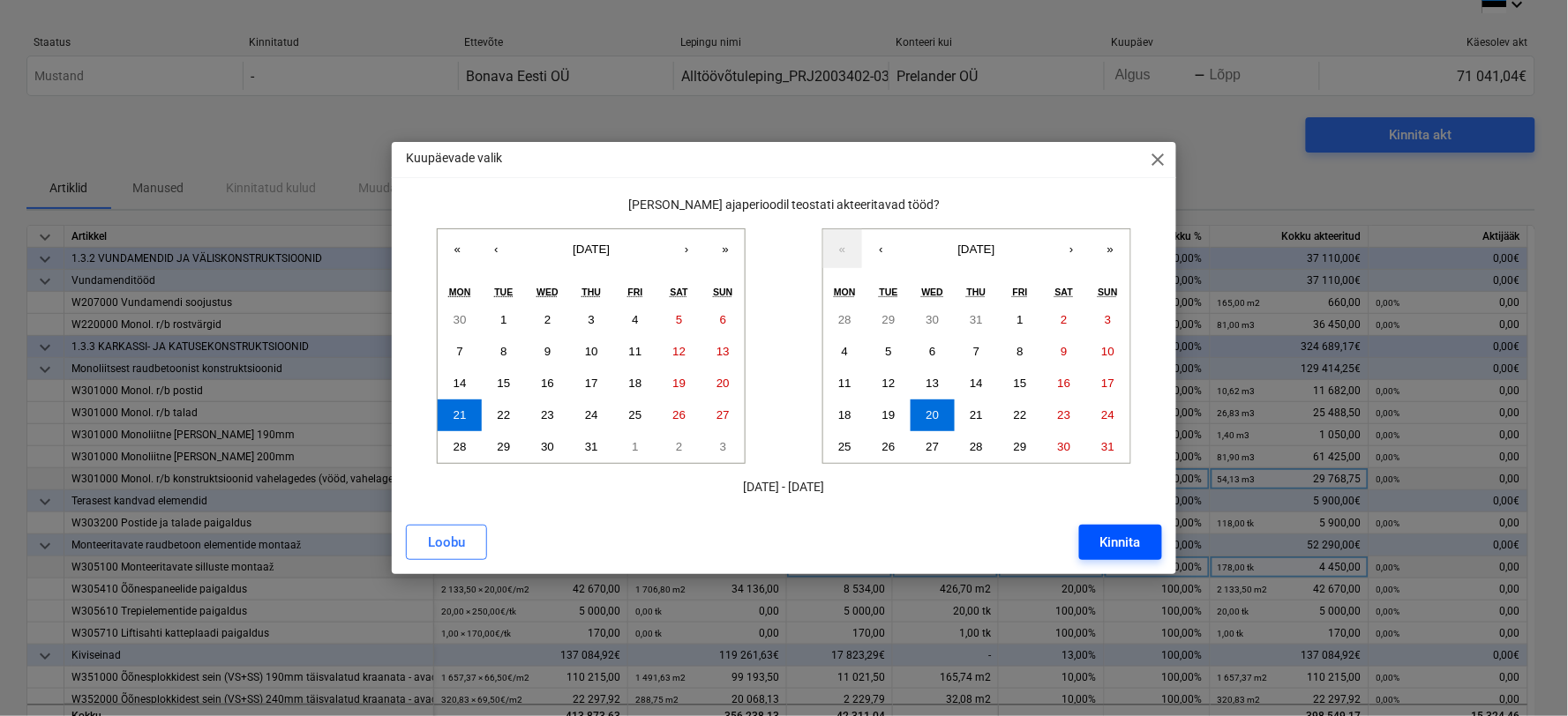
click at [1131, 541] on div "Kinnita" at bounding box center [1120, 542] width 41 height 23
